Goal: Task Accomplishment & Management: Use online tool/utility

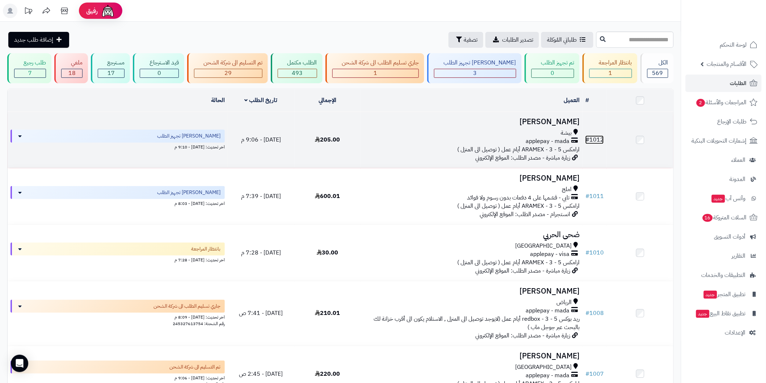
click at [592, 140] on link "# 1012" at bounding box center [595, 139] width 18 height 9
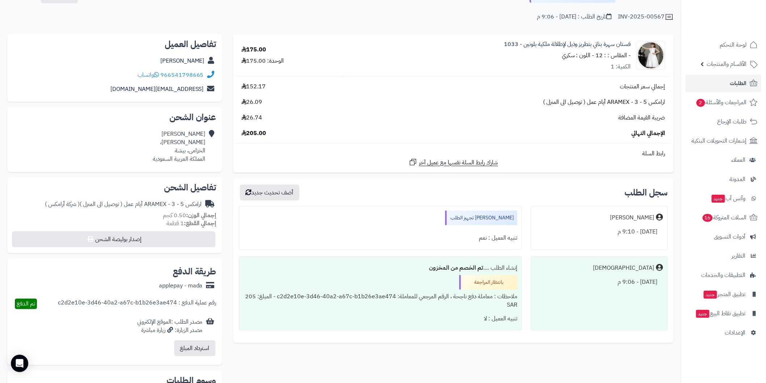
scroll to position [80, 0]
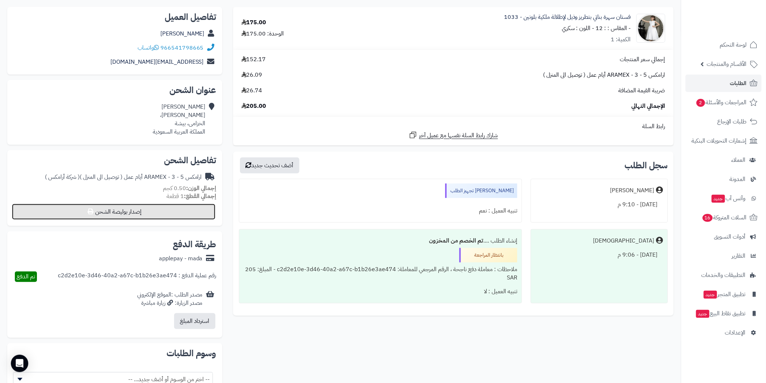
click at [117, 215] on button "إصدار بوليصة الشحن" at bounding box center [114, 212] width 204 height 16
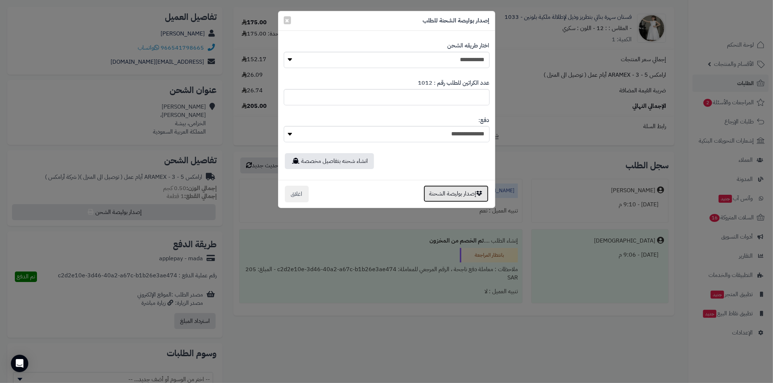
click at [474, 189] on button "إصدار بوليصة الشحنة" at bounding box center [455, 193] width 65 height 17
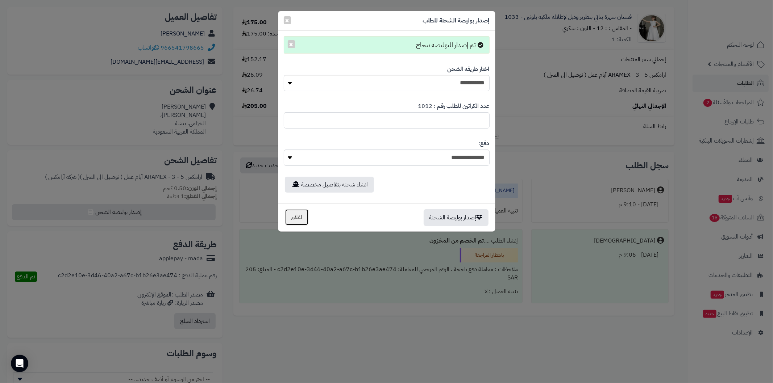
click at [299, 216] on button "اغلاق" at bounding box center [297, 217] width 24 height 17
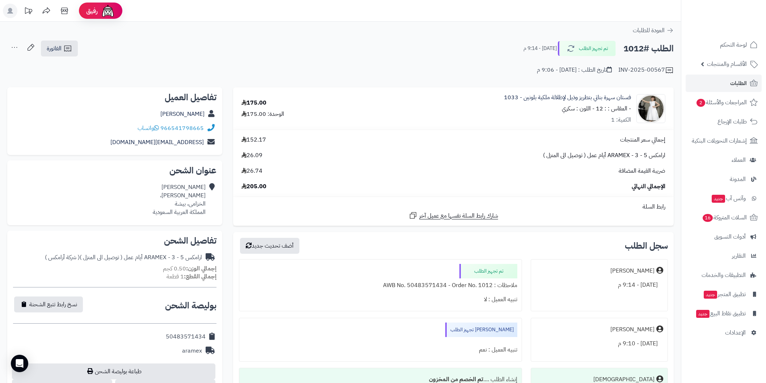
scroll to position [80, 0]
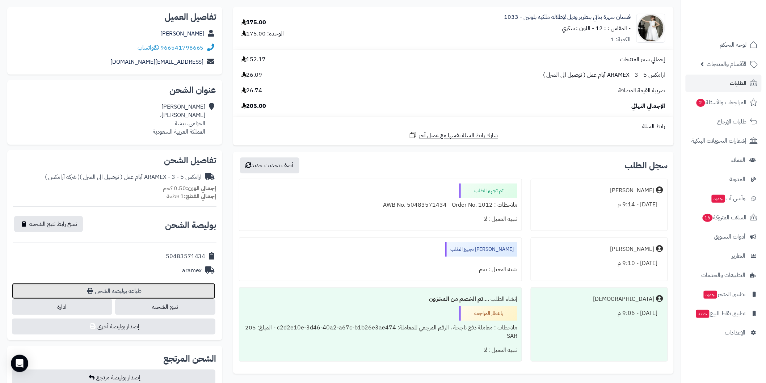
click at [156, 284] on link "طباعة بوليصة الشحن" at bounding box center [114, 291] width 204 height 16
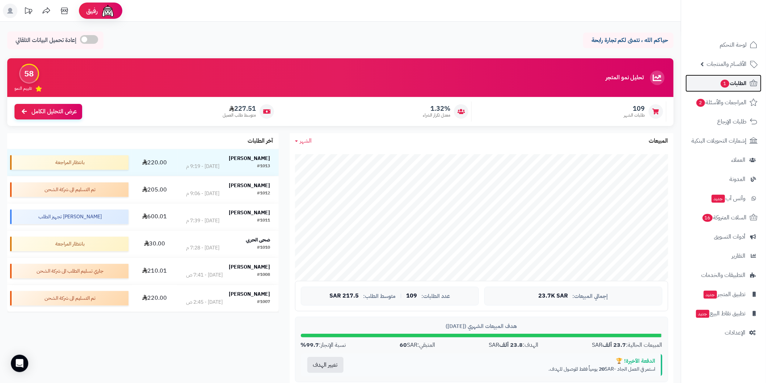
click at [747, 81] on span "الطلبات 1" at bounding box center [733, 83] width 27 height 10
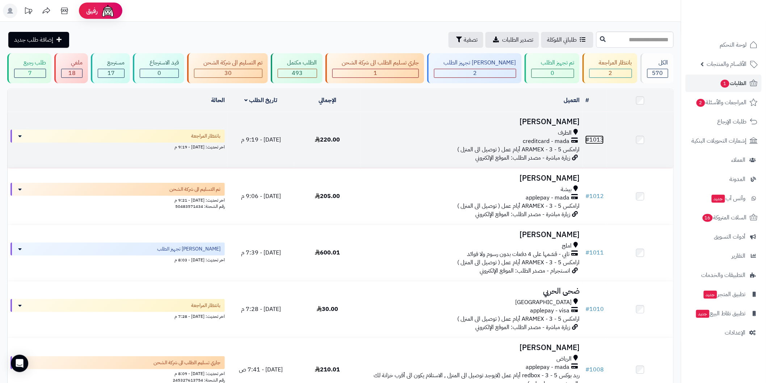
click at [603, 140] on link "# 1013" at bounding box center [595, 139] width 18 height 9
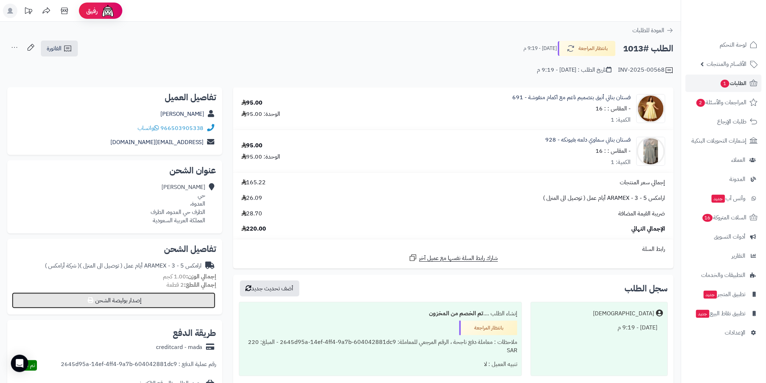
click at [156, 300] on button "إصدار بوليصة الشحن" at bounding box center [114, 301] width 204 height 16
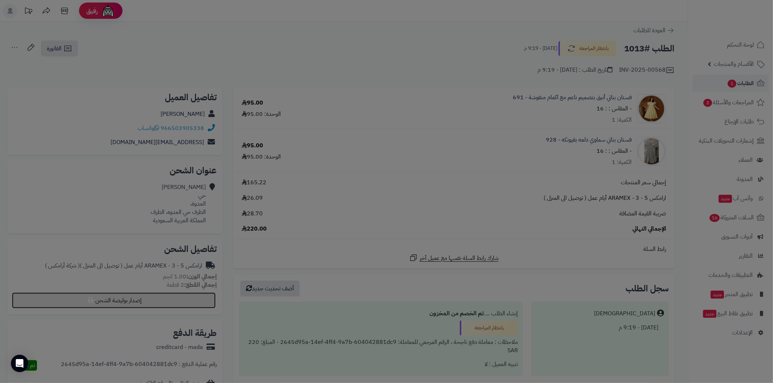
select select "******"
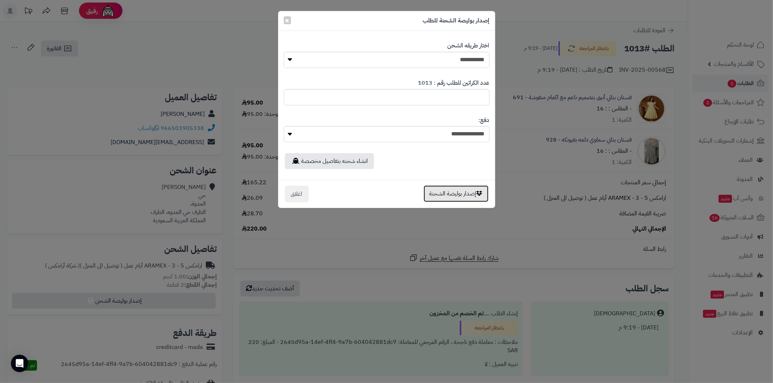
click at [475, 191] on button "إصدار بوليصة الشحنة" at bounding box center [455, 193] width 65 height 17
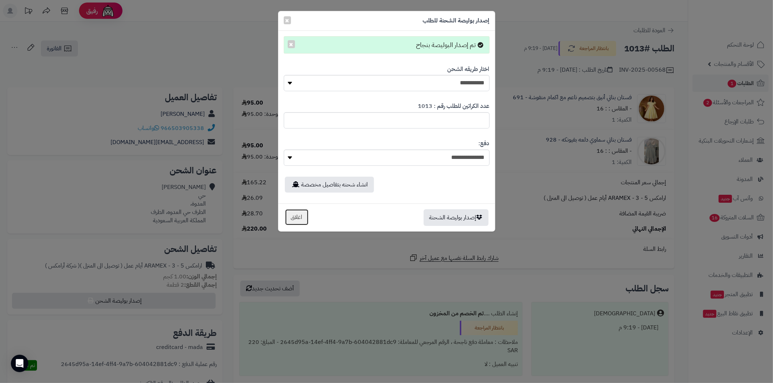
click at [296, 214] on button "اغلاق" at bounding box center [297, 217] width 24 height 17
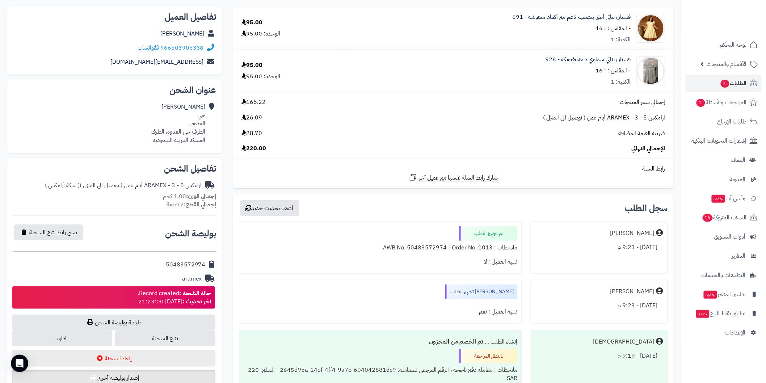
scroll to position [134, 0]
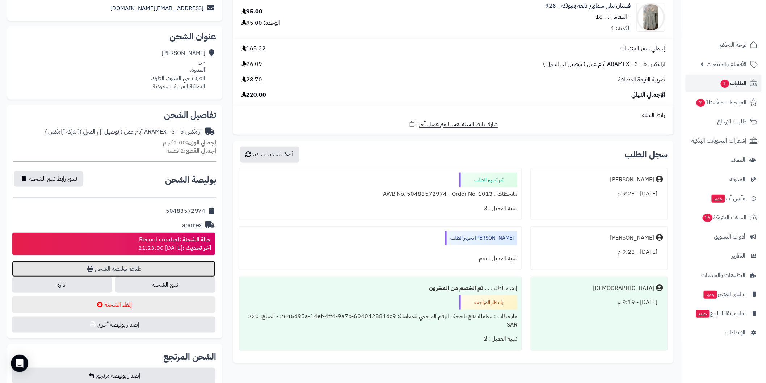
click at [143, 272] on link "طباعة بوليصة الشحن" at bounding box center [114, 269] width 204 height 16
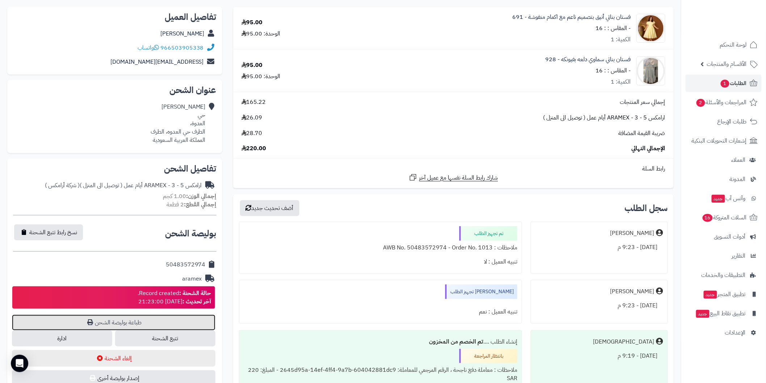
scroll to position [0, 0]
